Goal: Entertainment & Leisure: Consume media (video, audio)

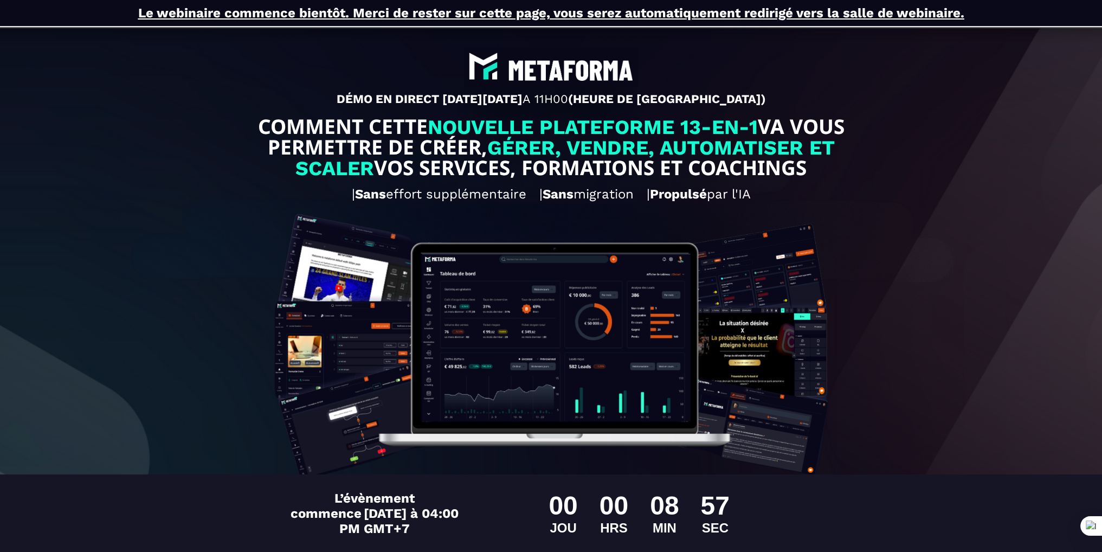
click at [194, 217] on div "DÉMO EN DIRECT [DATE][DATE] 11H00 (HEURE DE [GEOGRAPHIC_DATA]) COMMENT CETTE NO…" at bounding box center [551, 445] width 1086 height 838
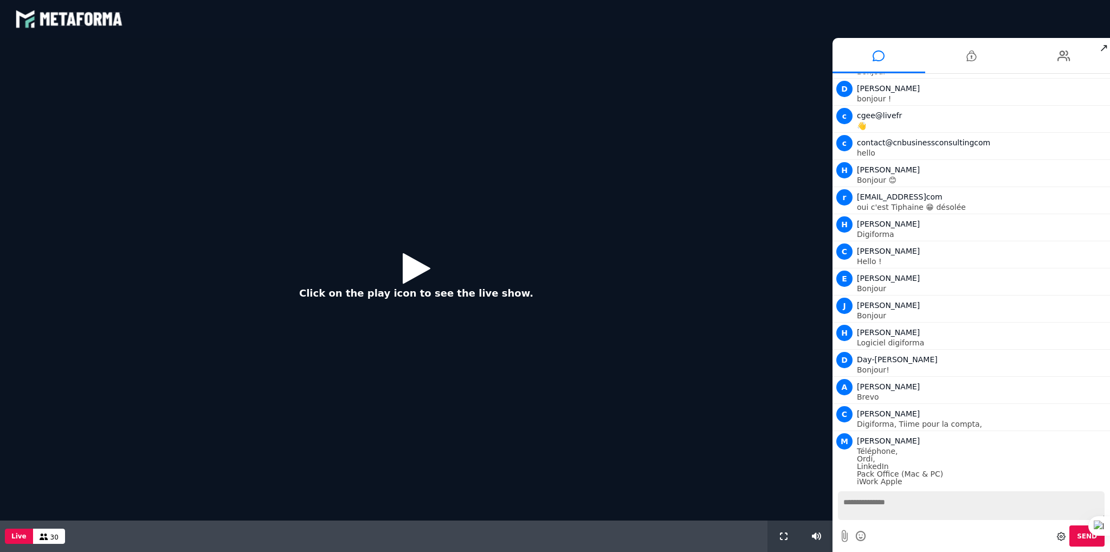
scroll to position [158, 0]
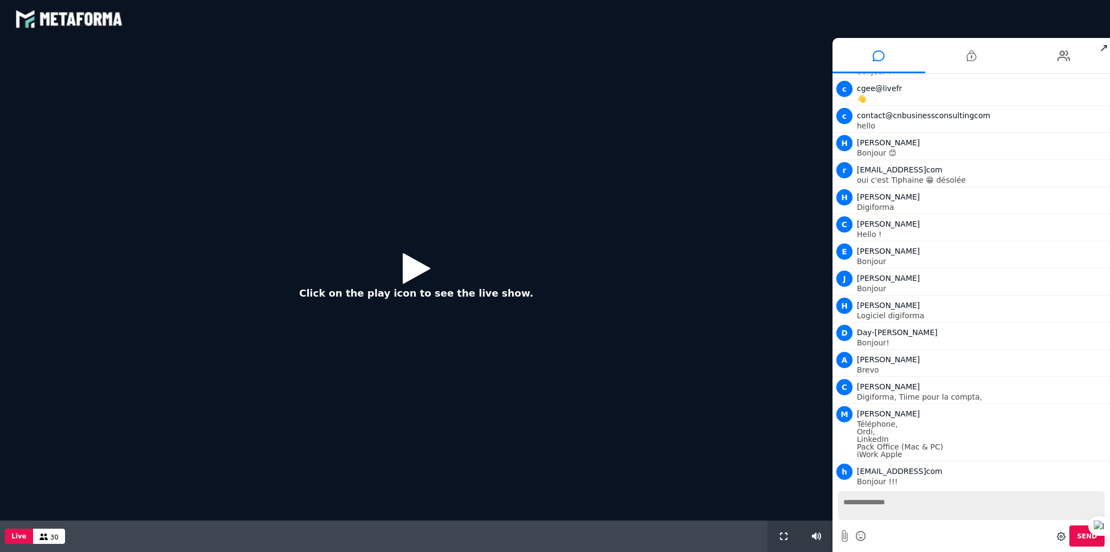
click at [408, 268] on icon at bounding box center [417, 267] width 28 height 35
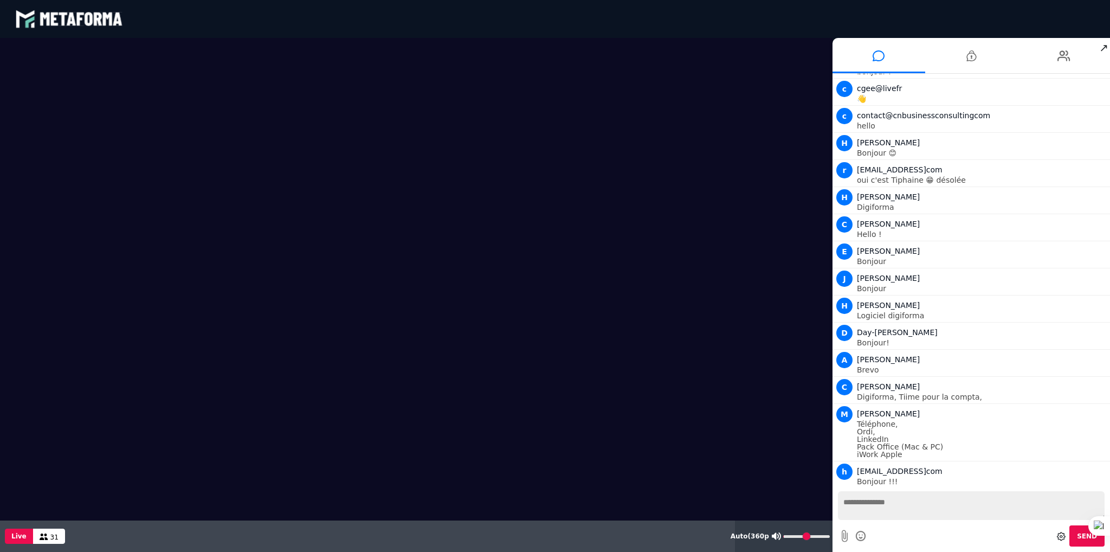
type input "*"
drag, startPoint x: 814, startPoint y: 536, endPoint x: 765, endPoint y: 543, distance: 49.3
click at [784, 538] on input "range" at bounding box center [807, 536] width 46 height 3
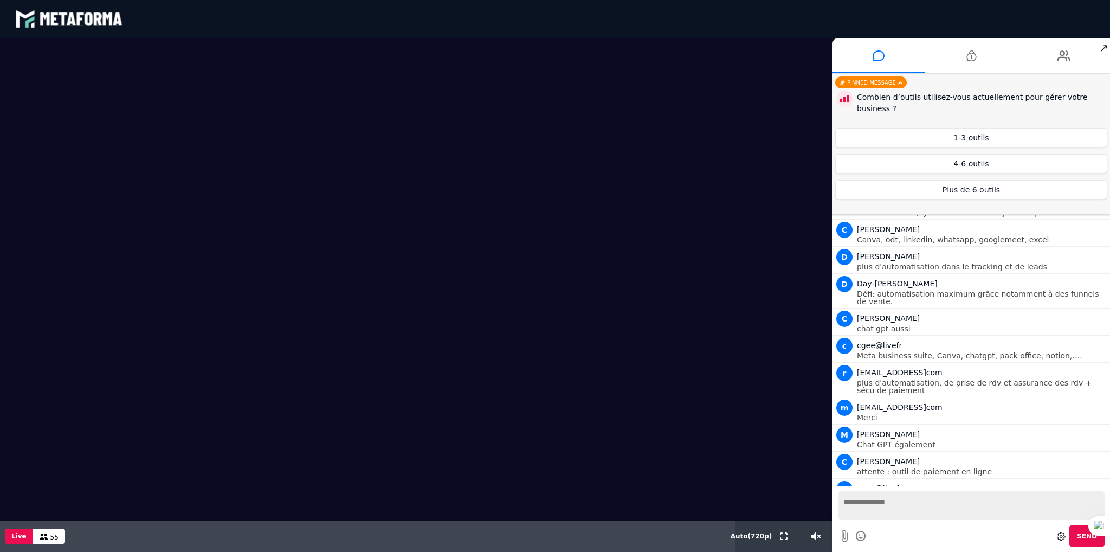
scroll to position [1291, 0]
